Goal: Information Seeking & Learning: Find specific fact

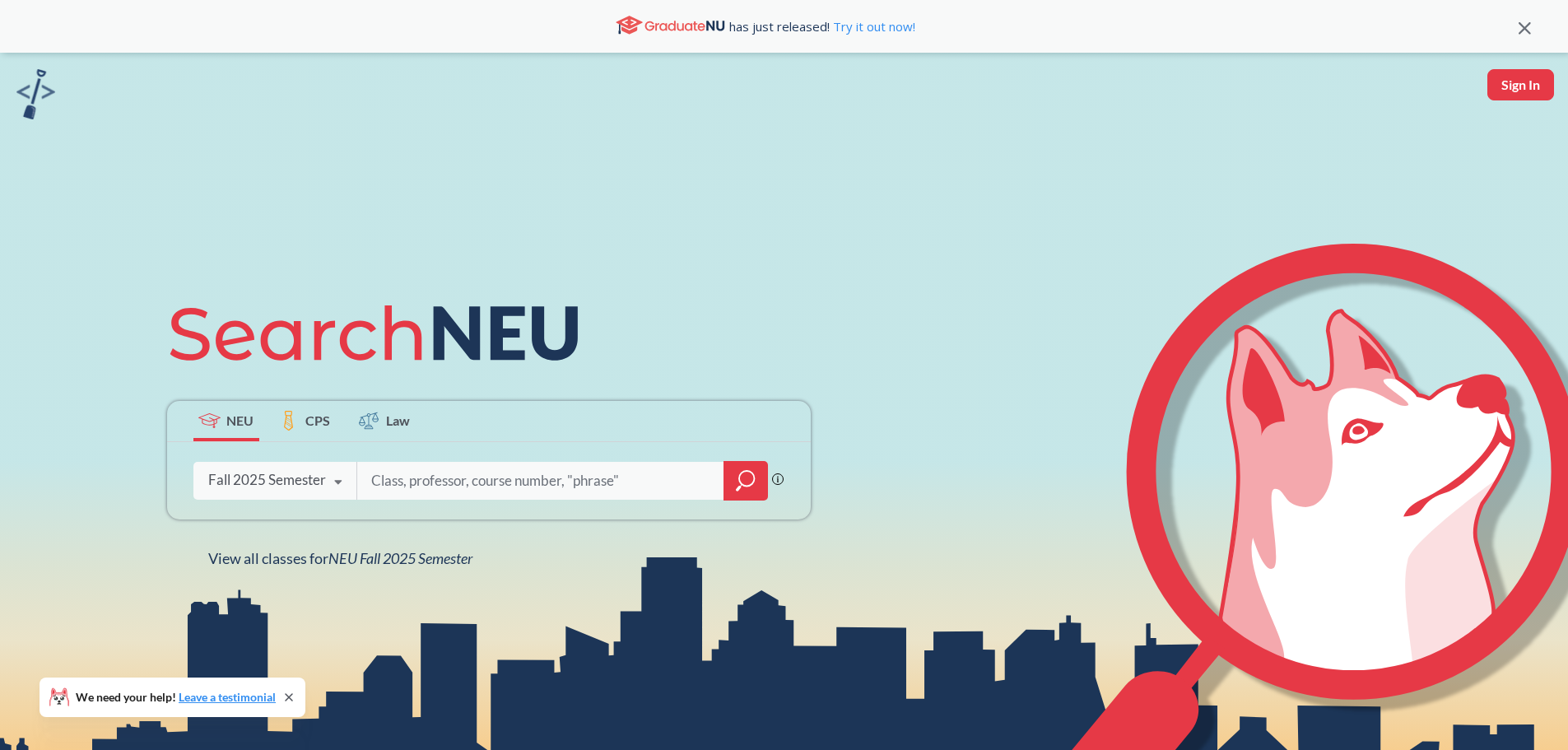
click at [480, 480] on input "search" at bounding box center [540, 480] width 342 height 34
type input "vanaja"
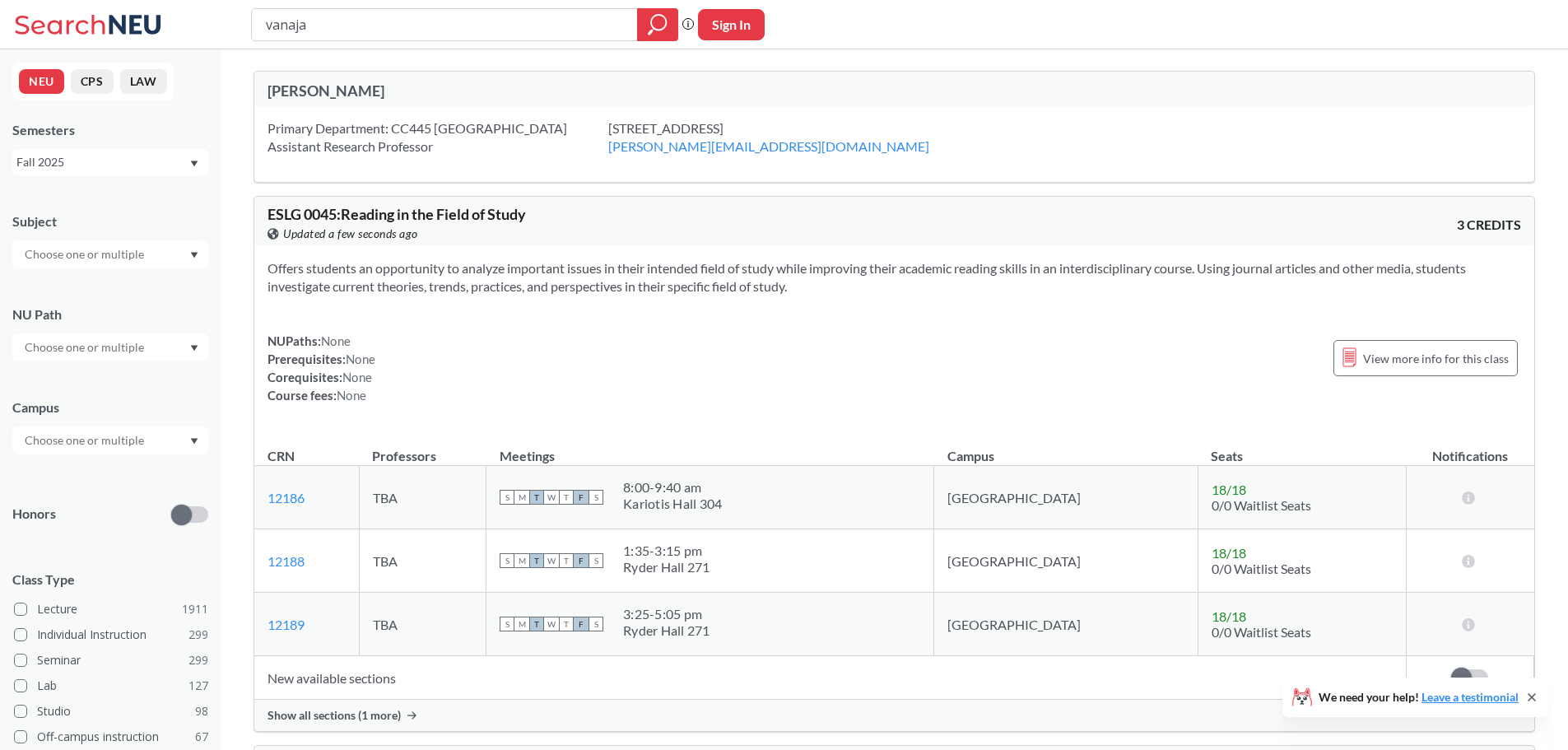
click at [338, 96] on div "Kiran Vanaja" at bounding box center [581, 91] width 627 height 18
click at [362, 30] on input "vanaja" at bounding box center [444, 24] width 361 height 28
drag, startPoint x: 359, startPoint y: 30, endPoint x: 248, endPoint y: 30, distance: 111.0
click at [248, 30] on div "vanaja Phrase search guarantees the exact search appears in the results. Ex. If…" at bounding box center [784, 25] width 1568 height 50
type input "kiran vanaja"
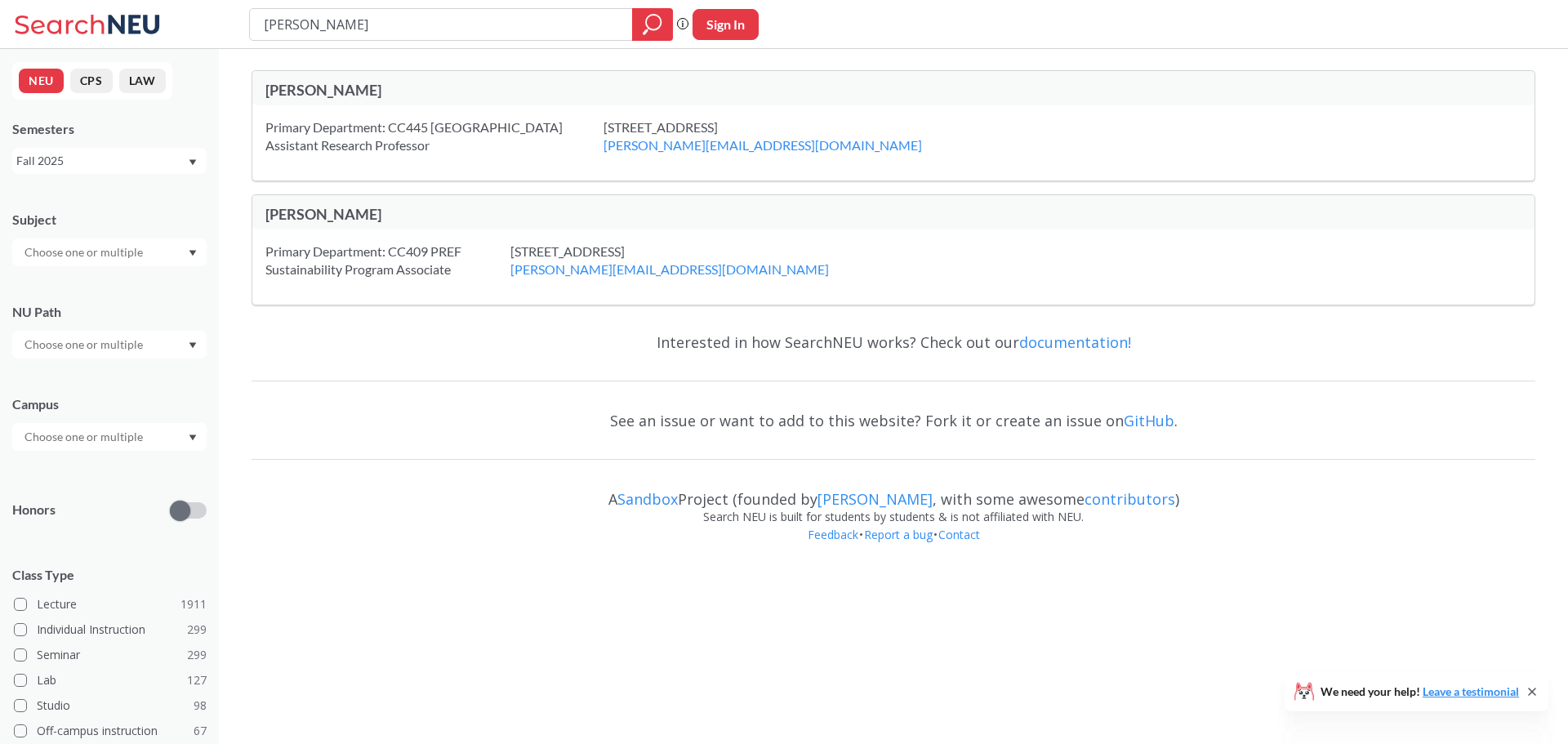
click at [453, 89] on div "Kiran Vanaja" at bounding box center [580, 90] width 628 height 18
click at [97, 79] on button "CPS" at bounding box center [91, 81] width 43 height 25
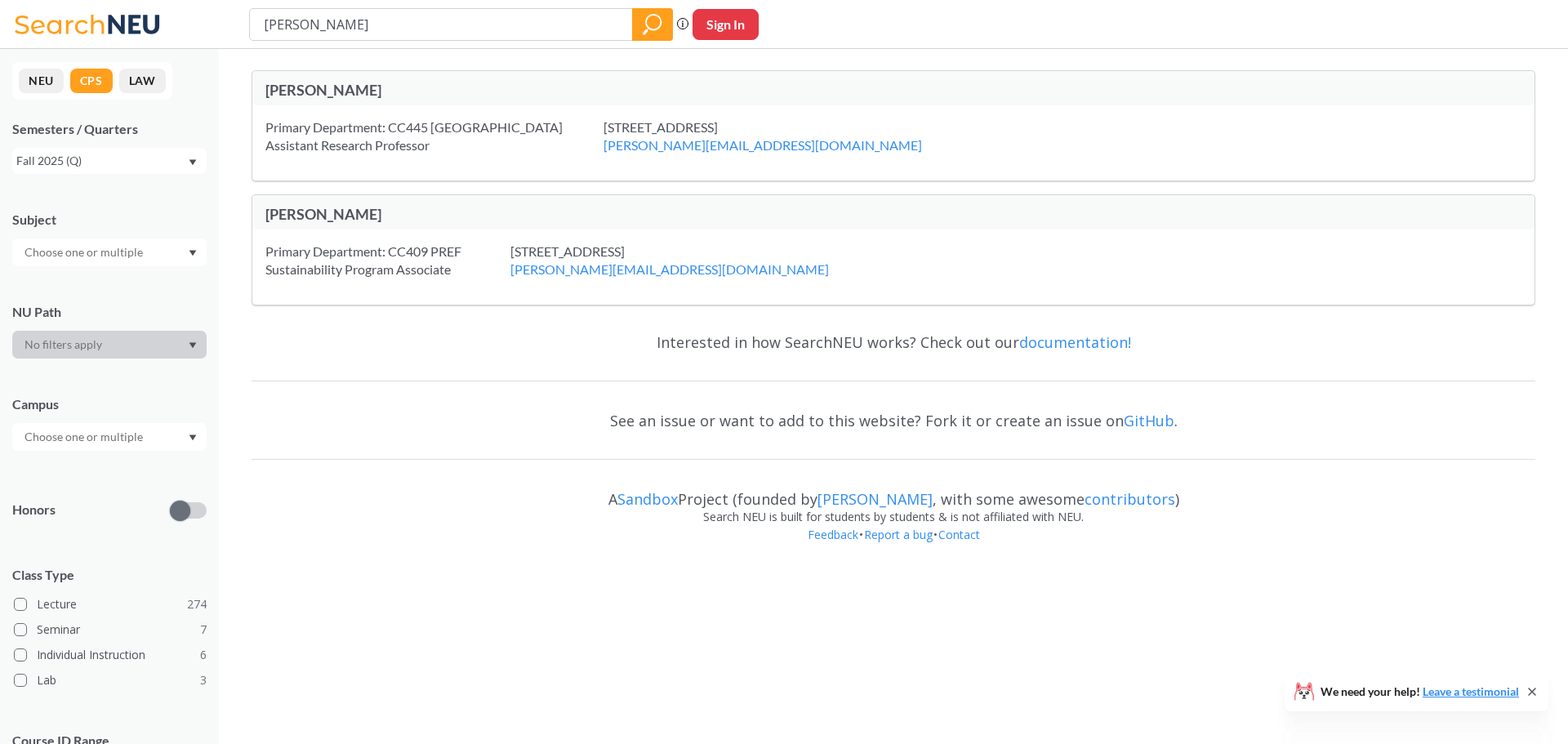
click at [744, 22] on button "Sign In" at bounding box center [725, 25] width 66 height 31
select select "US"
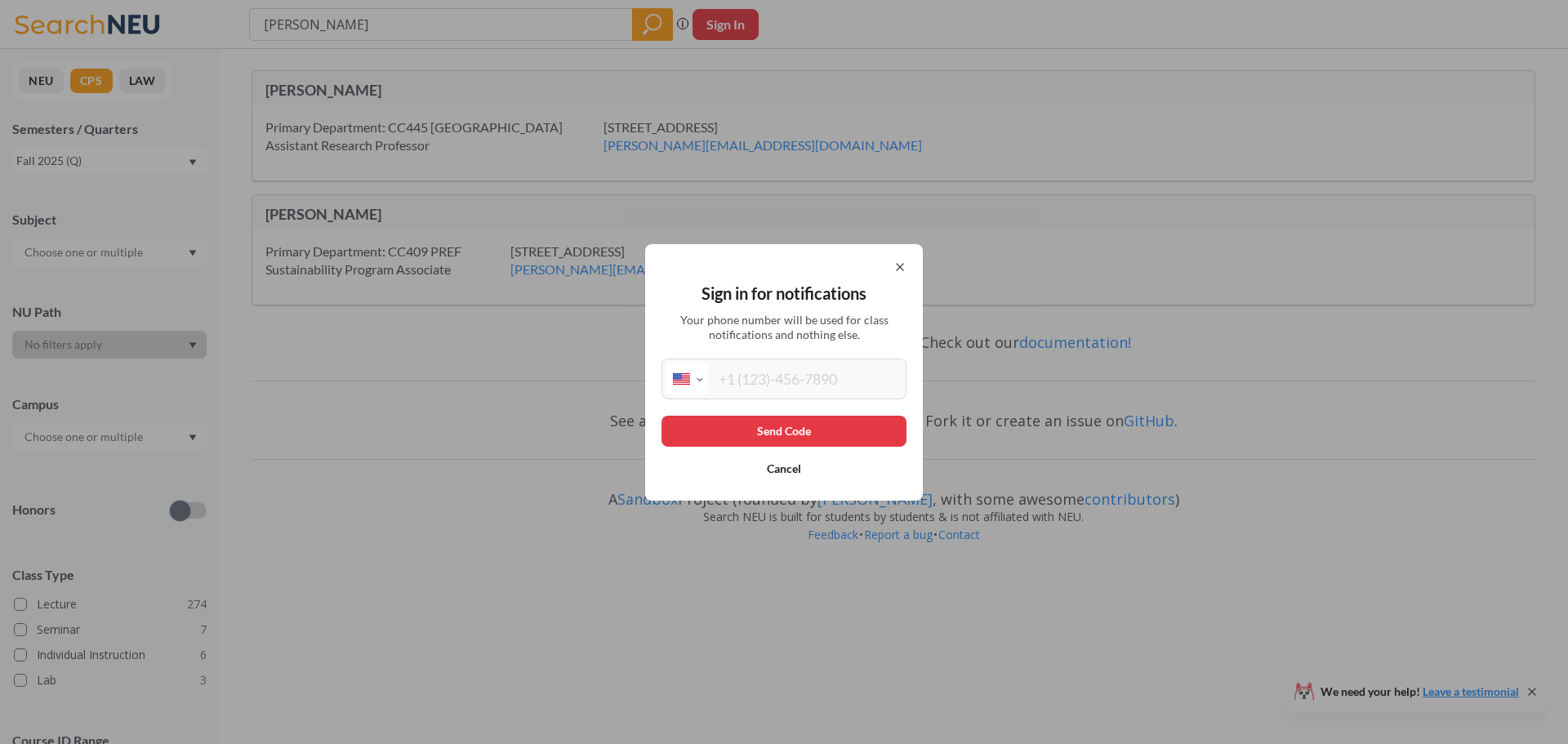
click at [793, 468] on button "Cancel" at bounding box center [784, 468] width 245 height 31
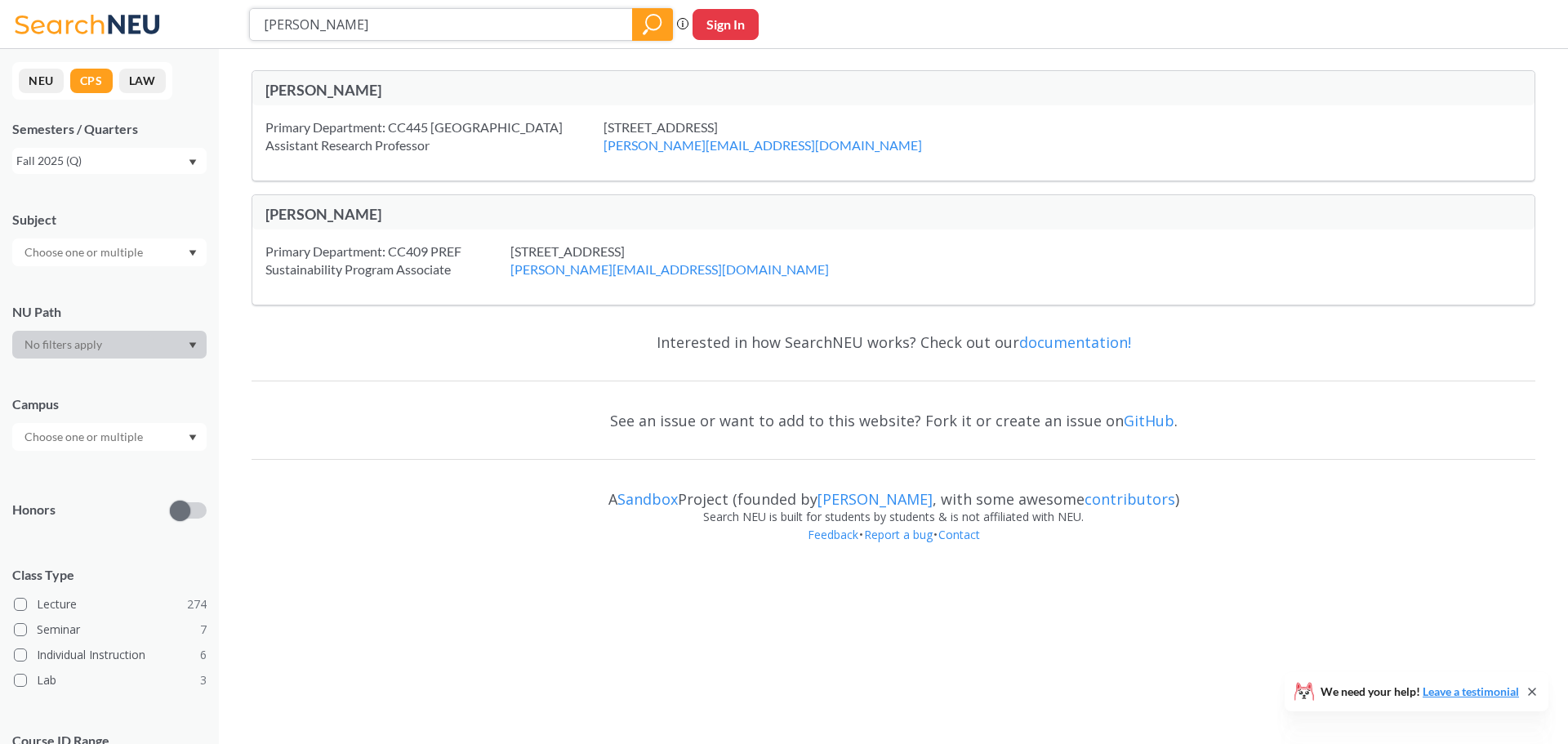
click at [549, 21] on input "kiran vanaja" at bounding box center [441, 24] width 358 height 27
click at [650, 20] on icon "magnifying glass" at bounding box center [653, 25] width 20 height 23
click at [39, 75] on button "NEU" at bounding box center [42, 81] width 45 height 25
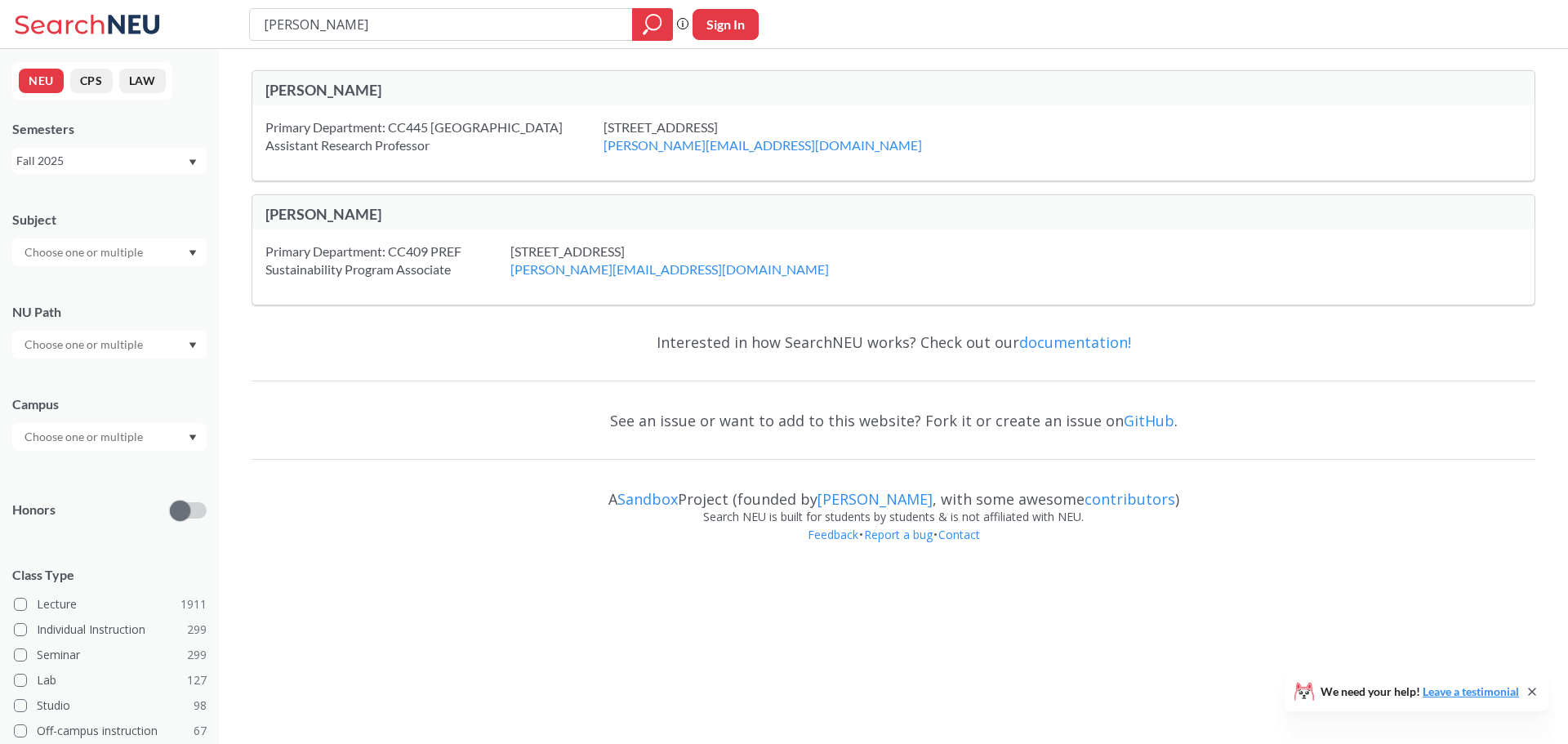
click at [173, 164] on div "Fall 2025" at bounding box center [101, 161] width 171 height 18
click at [148, 196] on div "Fall 2025" at bounding box center [113, 197] width 184 height 18
click at [422, 157] on div "Primary Department: CC445 Roux Institute Assistant Research Professor 100 Fore …" at bounding box center [894, 142] width 1282 height 75
